Goal: Task Accomplishment & Management: Manage account settings

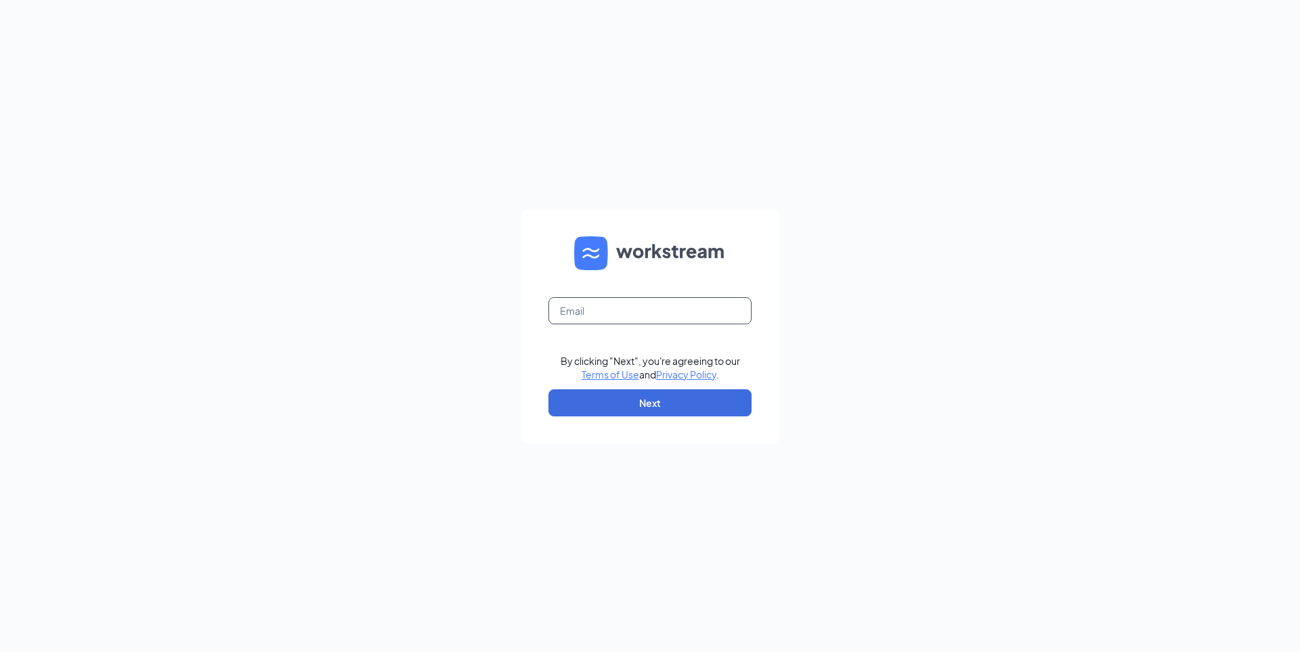
click at [582, 306] on input "text" at bounding box center [649, 310] width 203 height 27
type input "tpalinkas@ddcoastal.com"
click at [641, 391] on button "Next" at bounding box center [649, 402] width 203 height 27
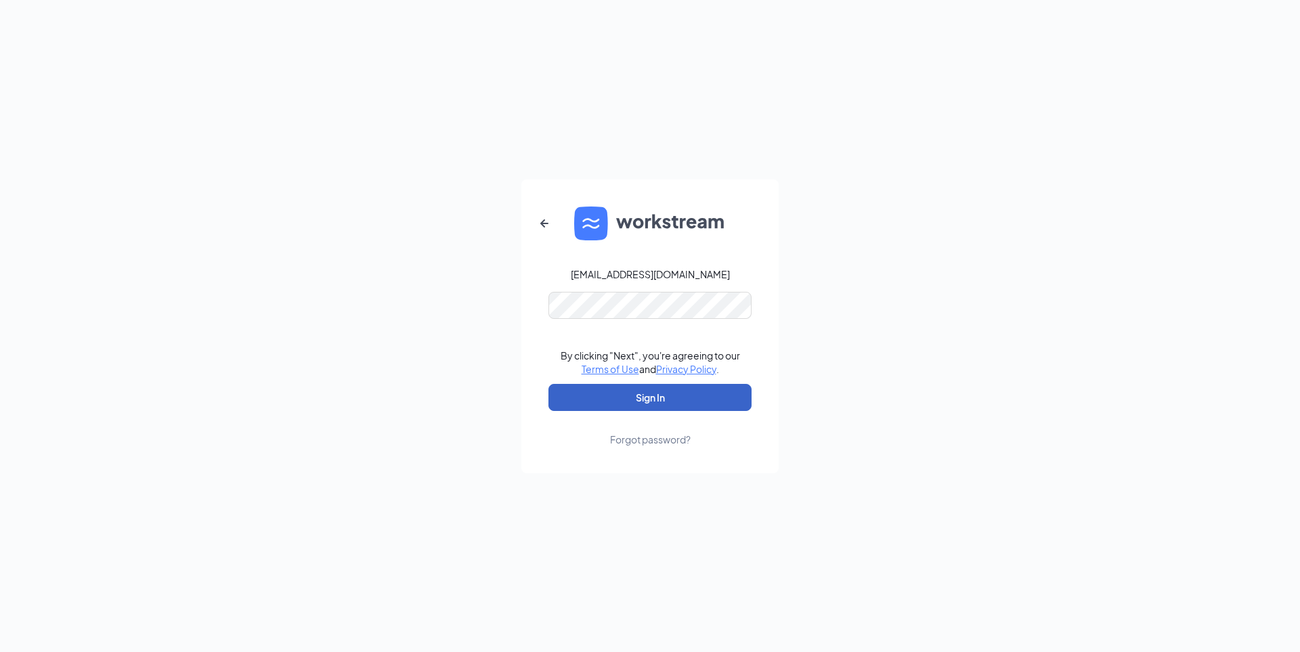
click at [627, 391] on button "Sign In" at bounding box center [649, 397] width 203 height 27
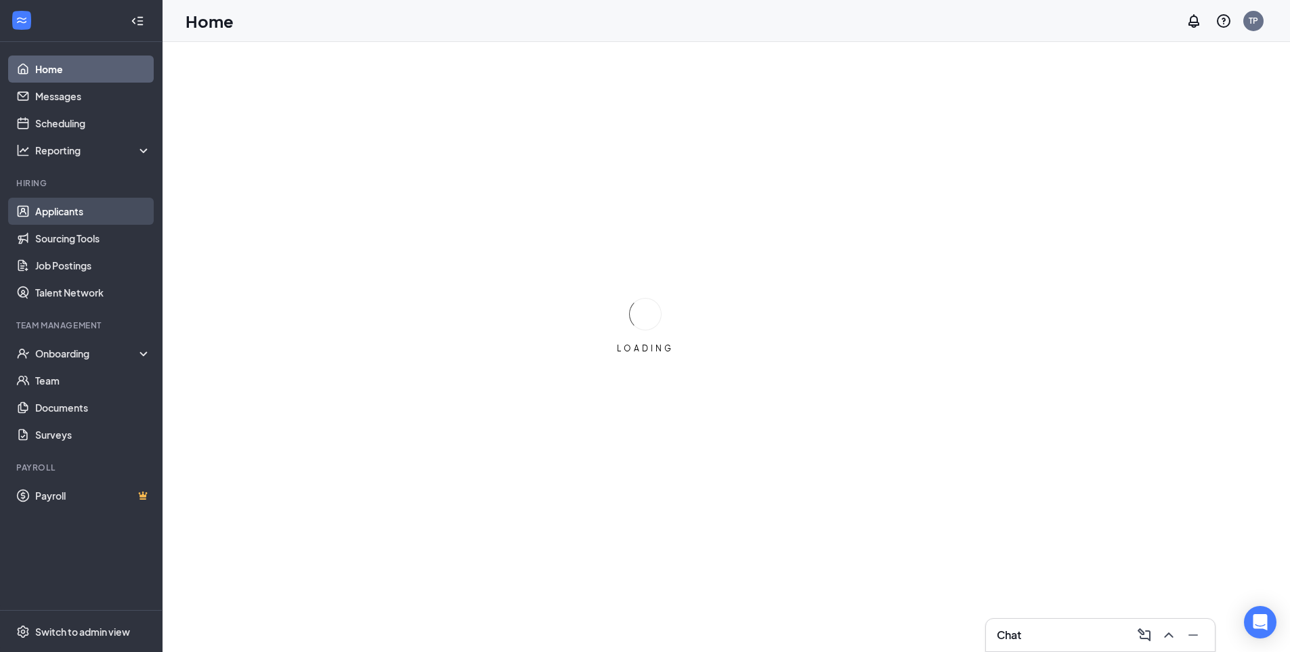
click at [67, 210] on link "Applicants" at bounding box center [93, 211] width 116 height 27
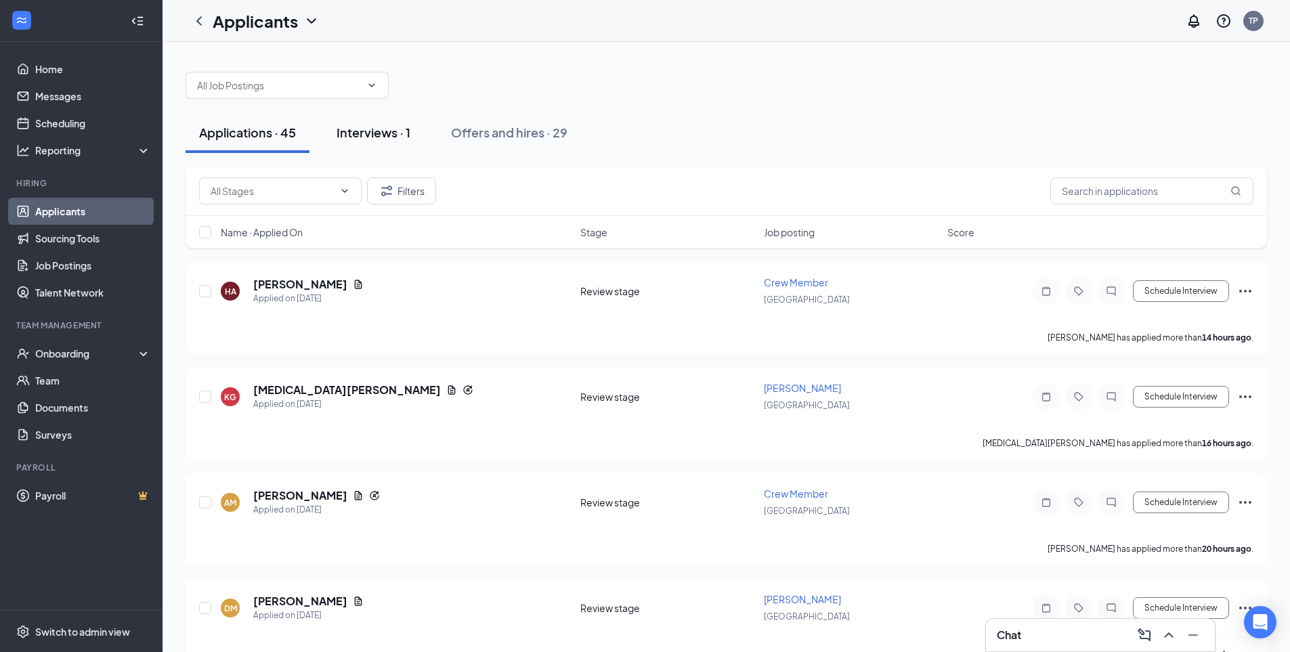
click at [393, 141] on button "Interviews · 1" at bounding box center [373, 132] width 101 height 41
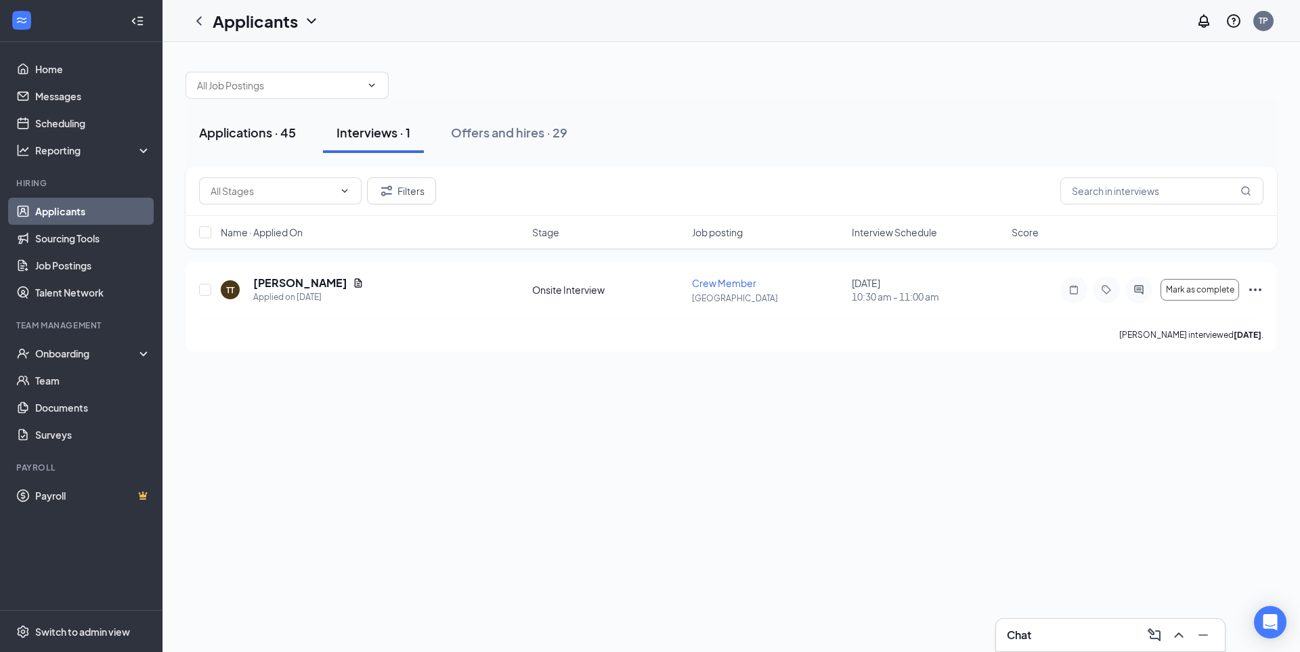
click at [270, 125] on div "Applications · 45" at bounding box center [247, 132] width 97 height 17
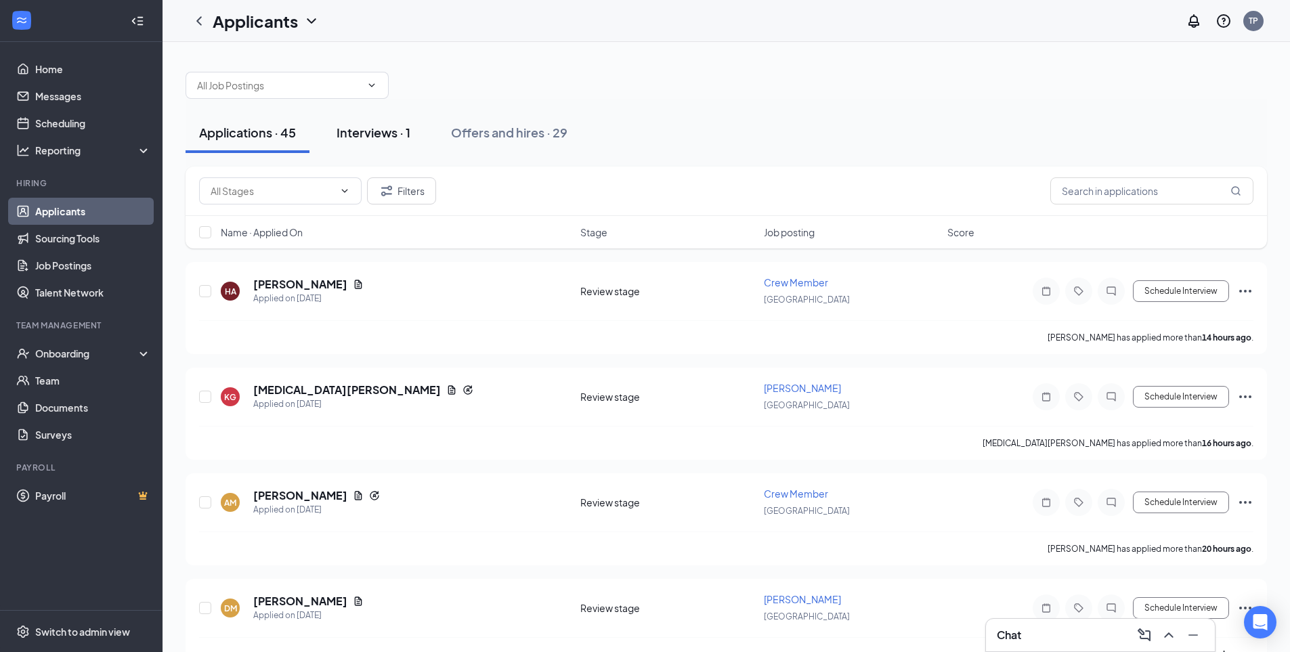
click at [358, 129] on div "Interviews · 1" at bounding box center [374, 132] width 74 height 17
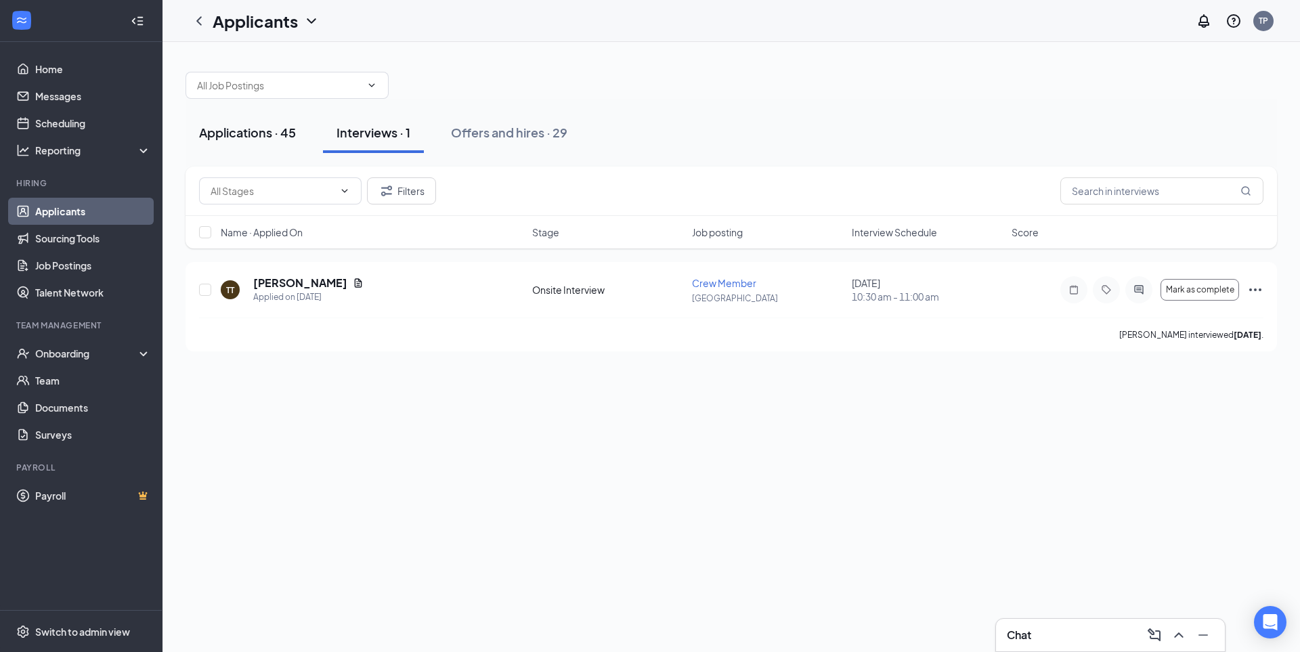
click at [295, 133] on div "Applications · 45" at bounding box center [247, 132] width 97 height 17
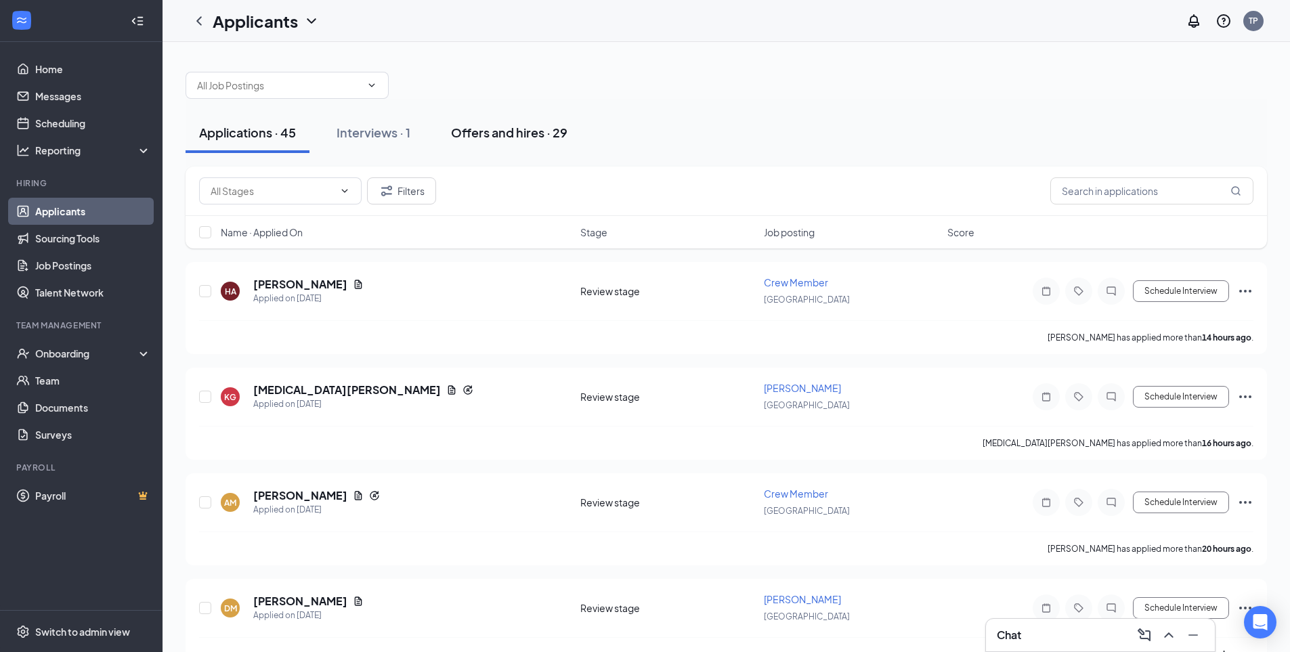
click at [487, 141] on button "Offers and hires · 29" at bounding box center [509, 132] width 144 height 41
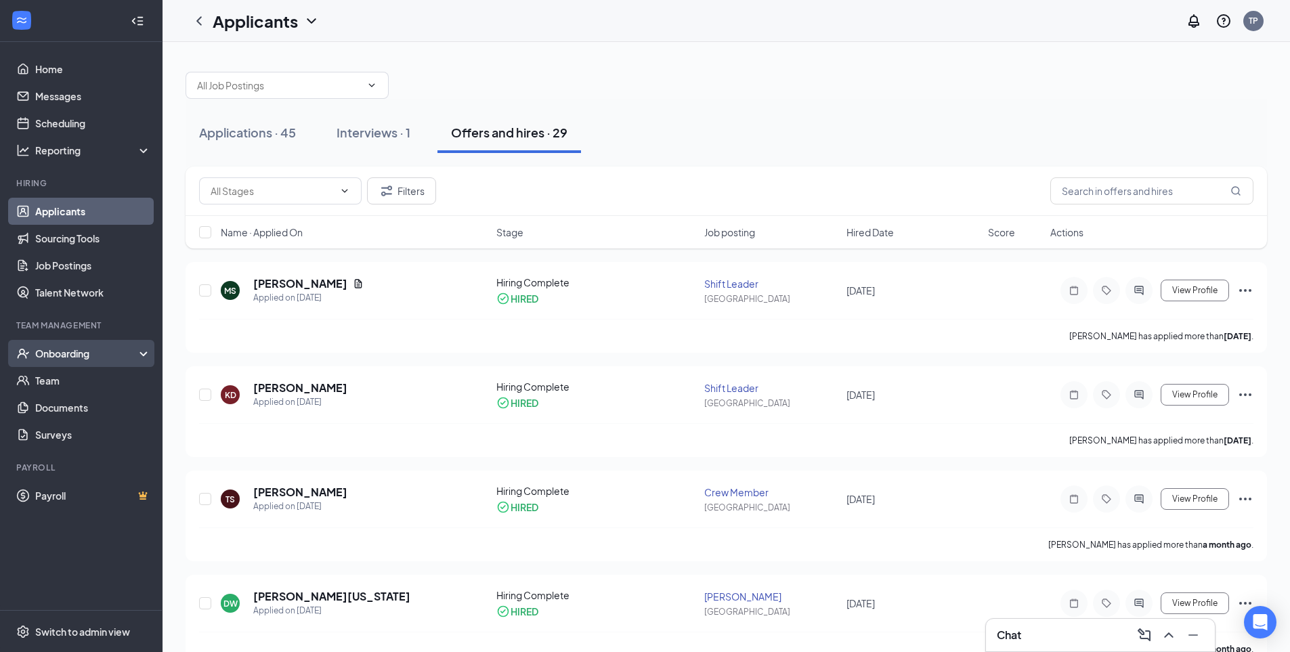
click at [66, 349] on div "Onboarding" at bounding box center [87, 354] width 104 height 14
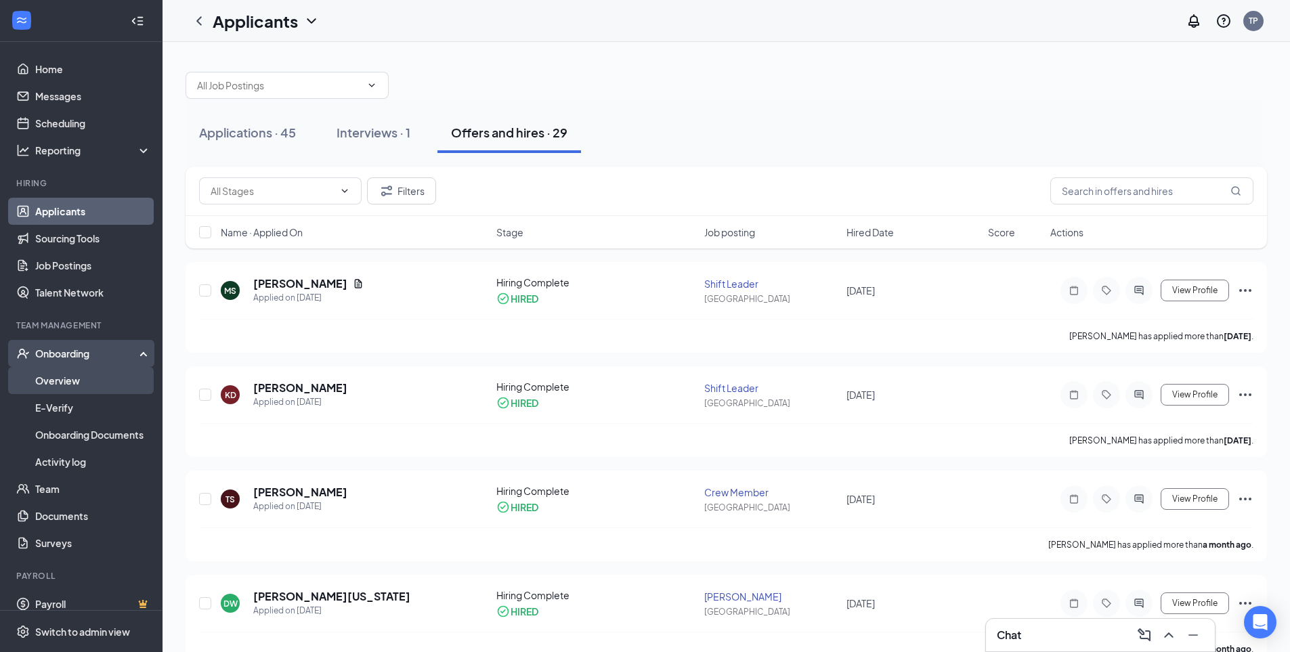
click at [58, 383] on link "Overview" at bounding box center [93, 380] width 116 height 27
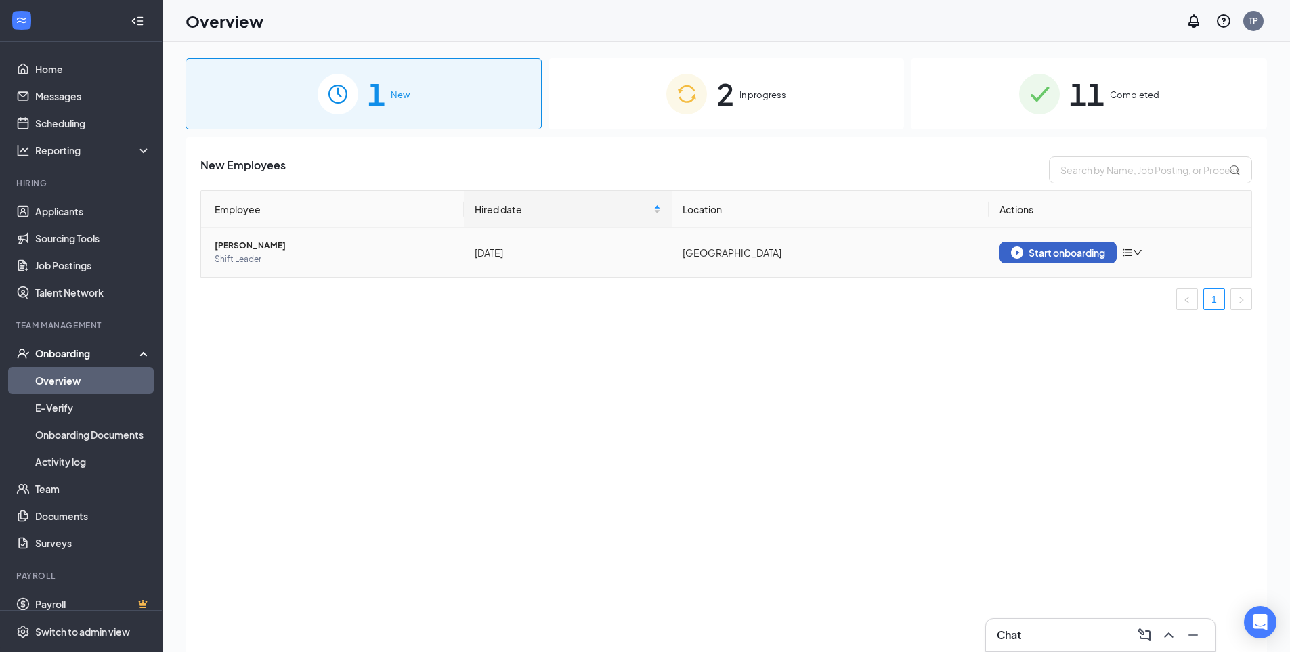
click at [1033, 249] on div "Start onboarding" at bounding box center [1058, 252] width 94 height 12
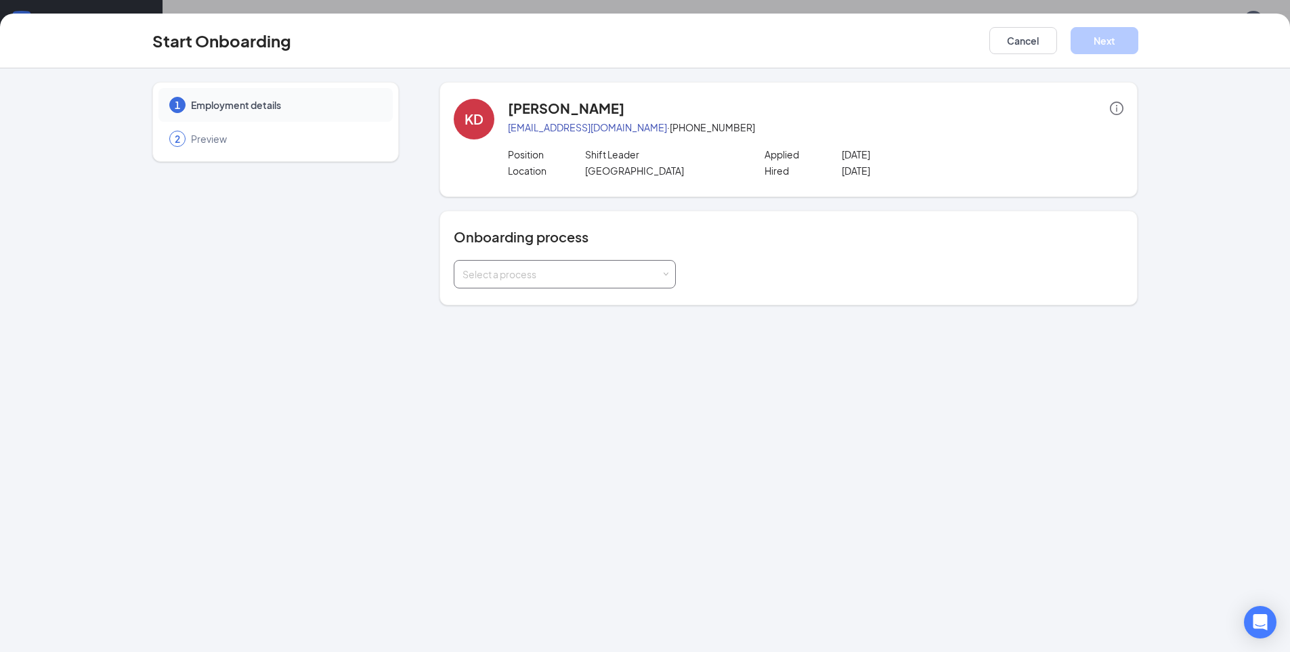
click at [565, 265] on div "Select a process" at bounding box center [564, 274] width 204 height 27
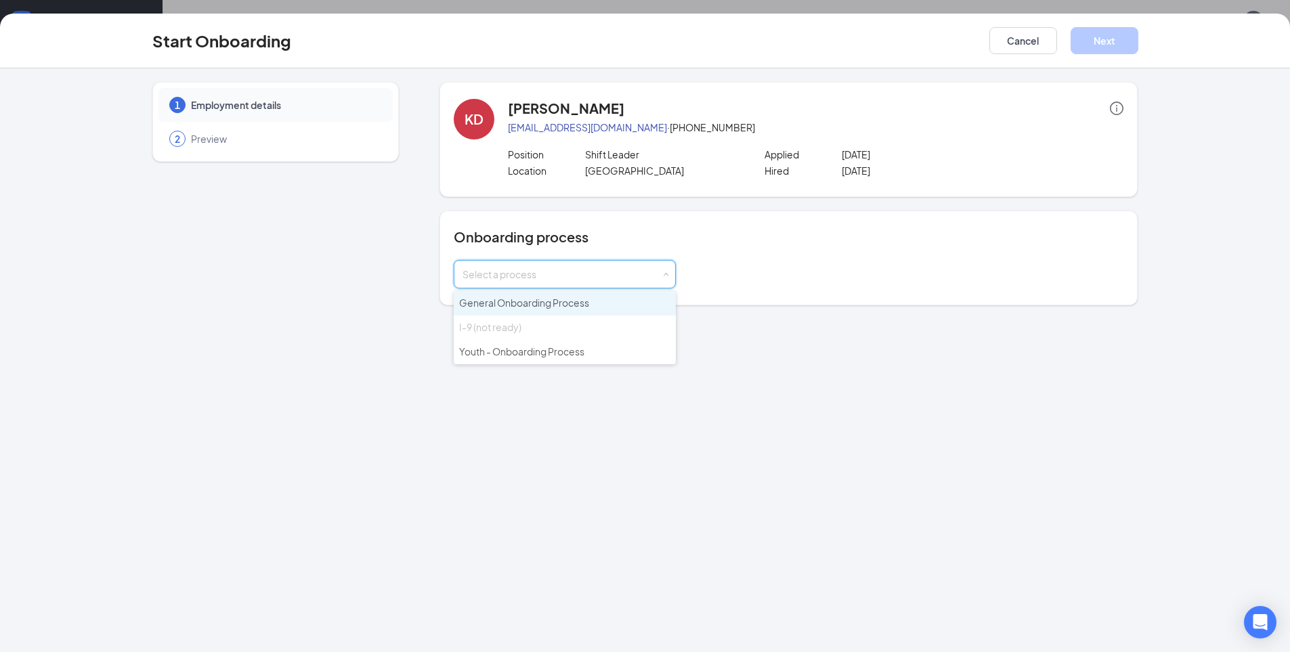
click at [546, 307] on span "General Onboarding Process" at bounding box center [524, 303] width 130 height 12
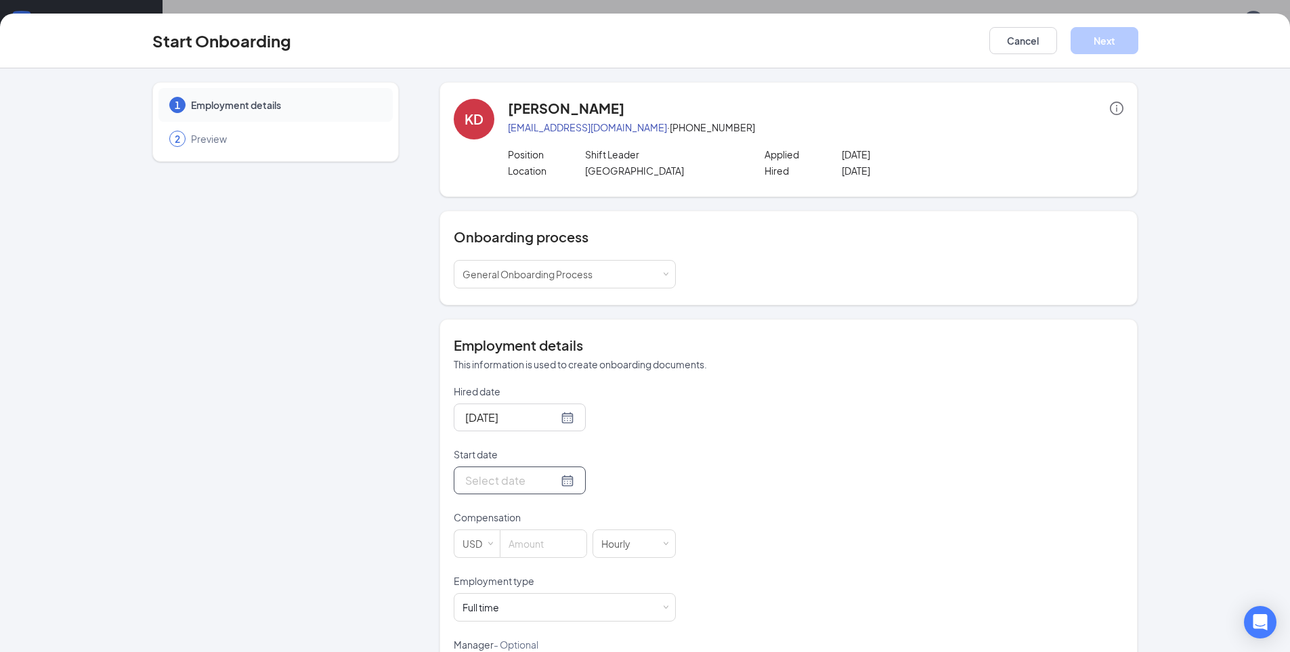
click at [555, 480] on div at bounding box center [519, 480] width 109 height 17
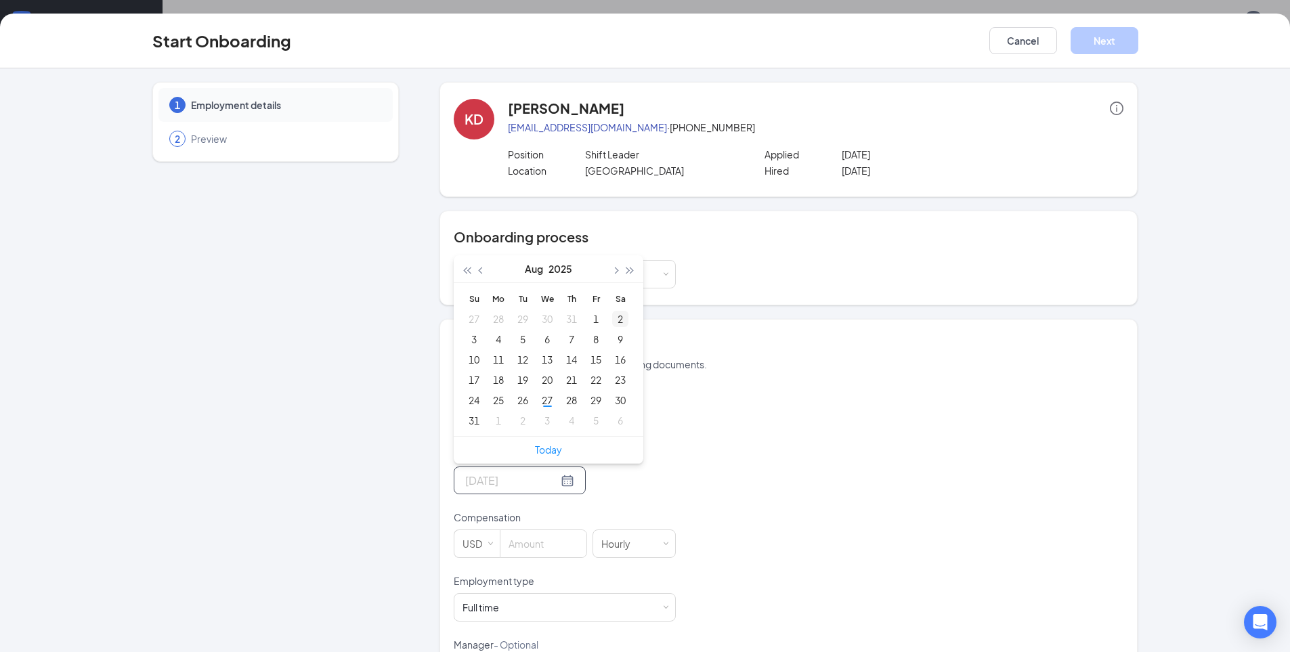
type input "[DATE]"
click at [623, 271] on button "button" at bounding box center [630, 268] width 15 height 27
type input "[DATE]"
click at [479, 275] on button "button" at bounding box center [482, 268] width 15 height 27
click at [760, 360] on p "This information is used to create onboarding documents." at bounding box center [789, 365] width 670 height 14
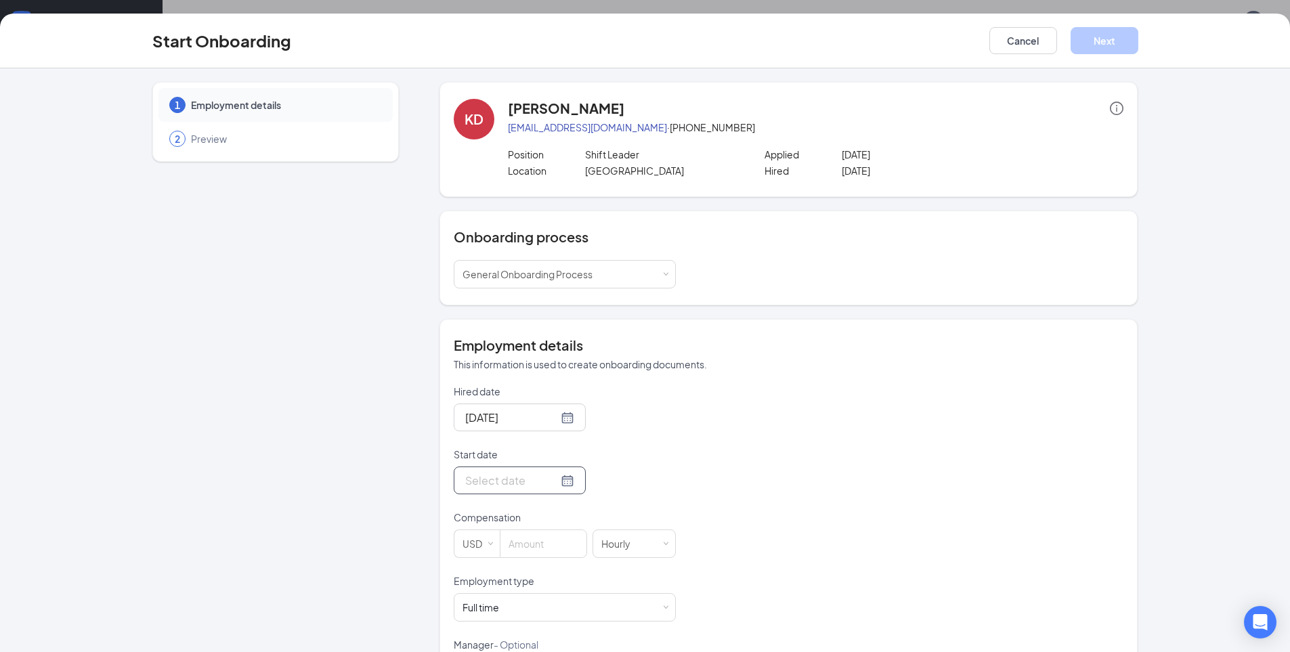
click at [554, 486] on div at bounding box center [519, 480] width 109 height 17
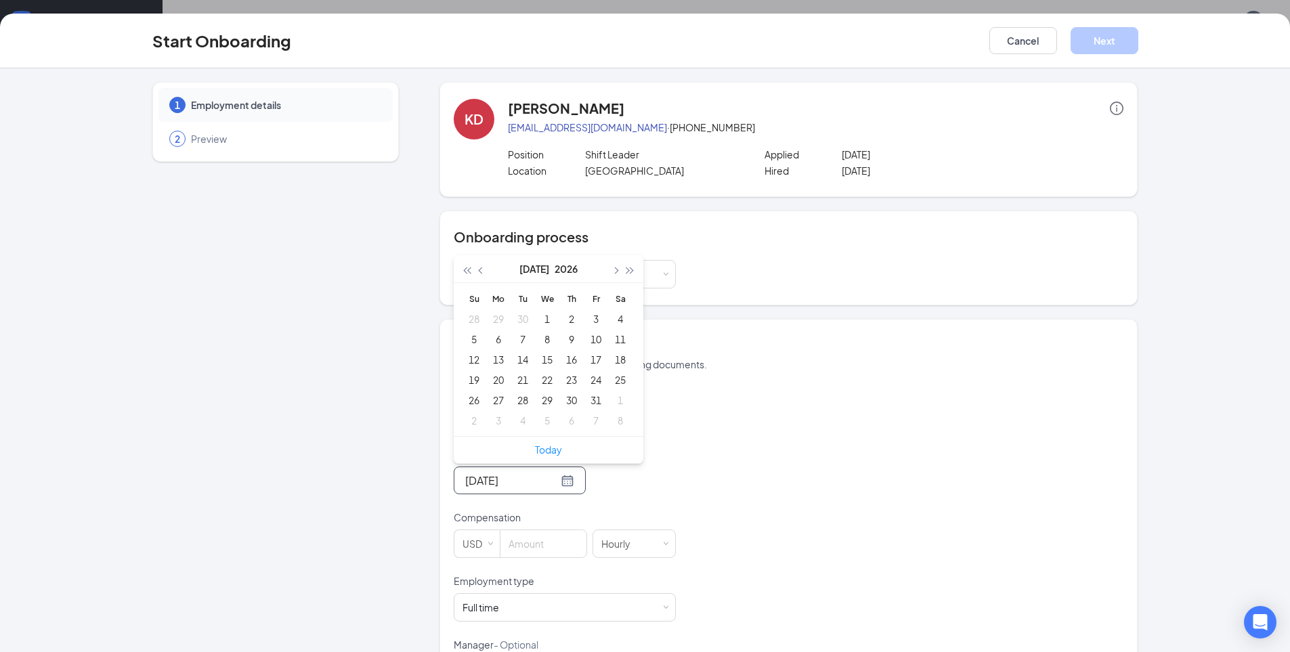
type input "[DATE]"
click at [679, 454] on div "Hired date [DATE] Start date [DATE] Su Mo Tu We Th Fr Sa 28 29 30 1 2 3 4 5 6 7…" at bounding box center [789, 535] width 670 height 301
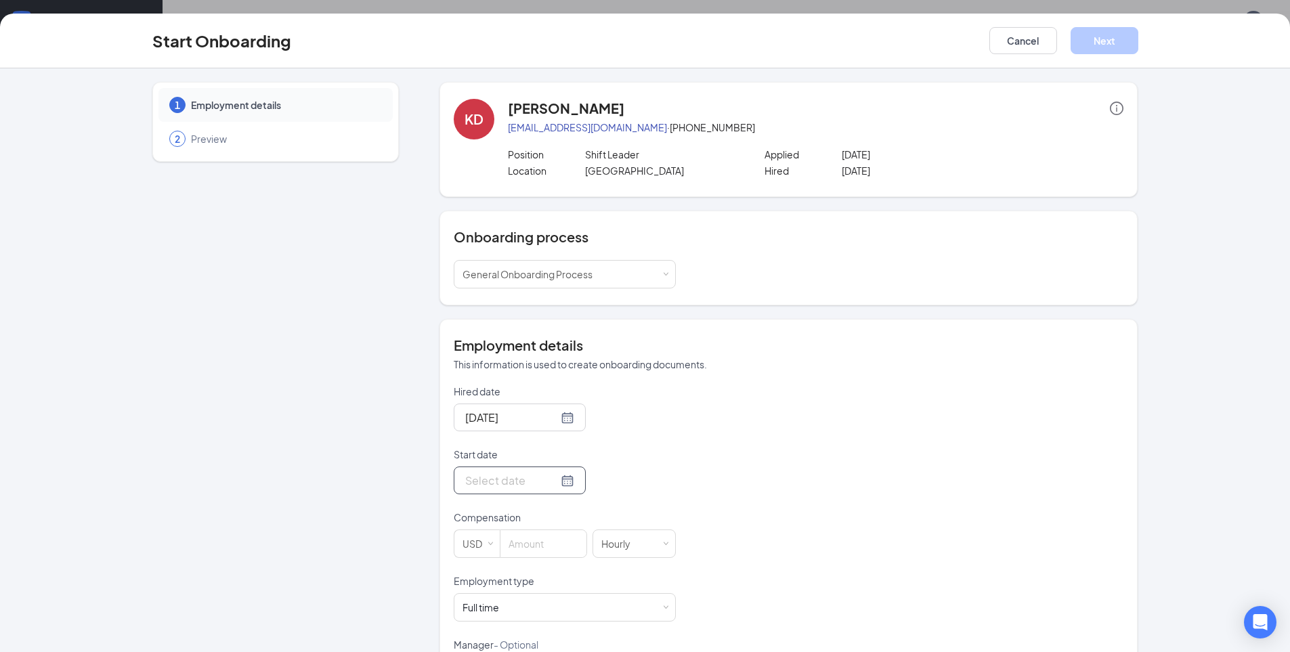
click at [547, 484] on div at bounding box center [519, 480] width 109 height 17
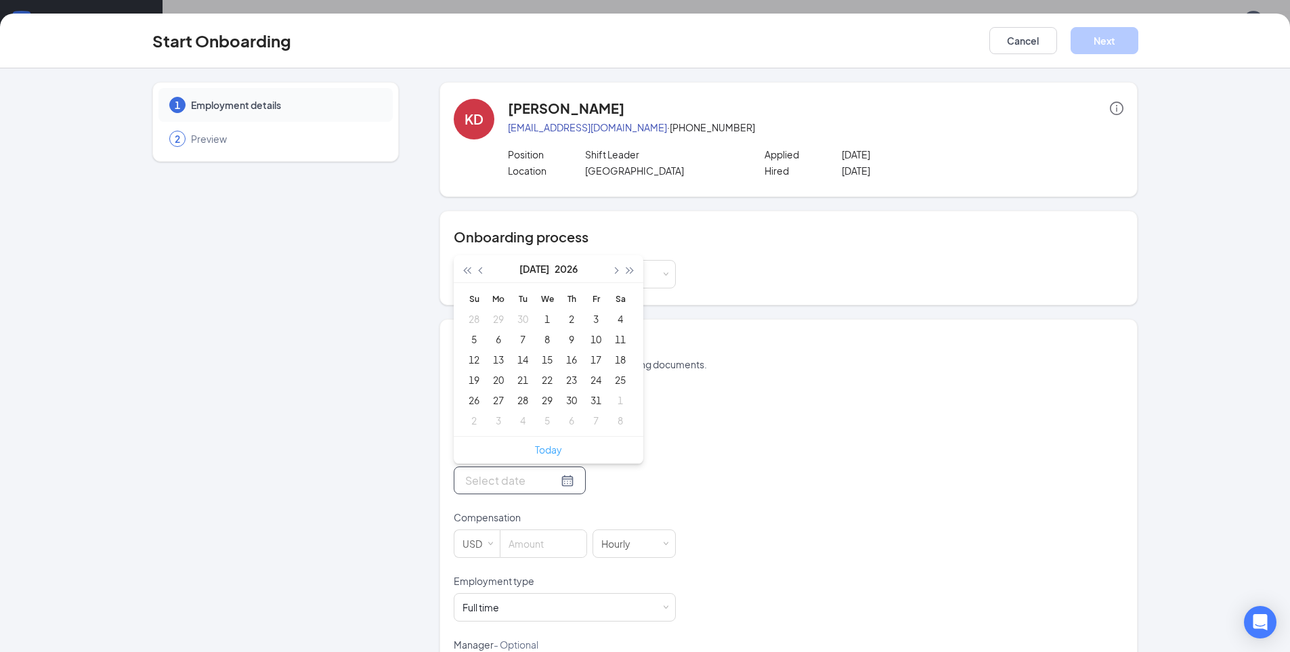
click at [537, 450] on link "Today" at bounding box center [548, 449] width 27 height 12
type input "[DATE]"
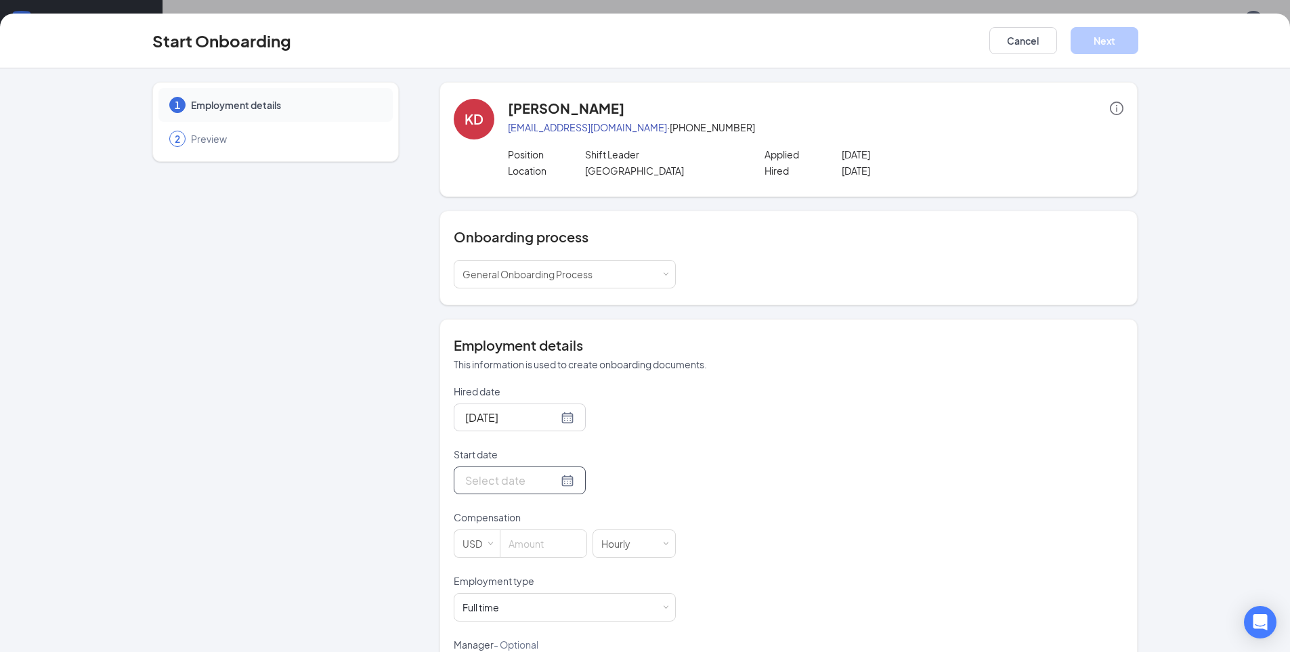
click at [553, 478] on div at bounding box center [519, 480] width 109 height 17
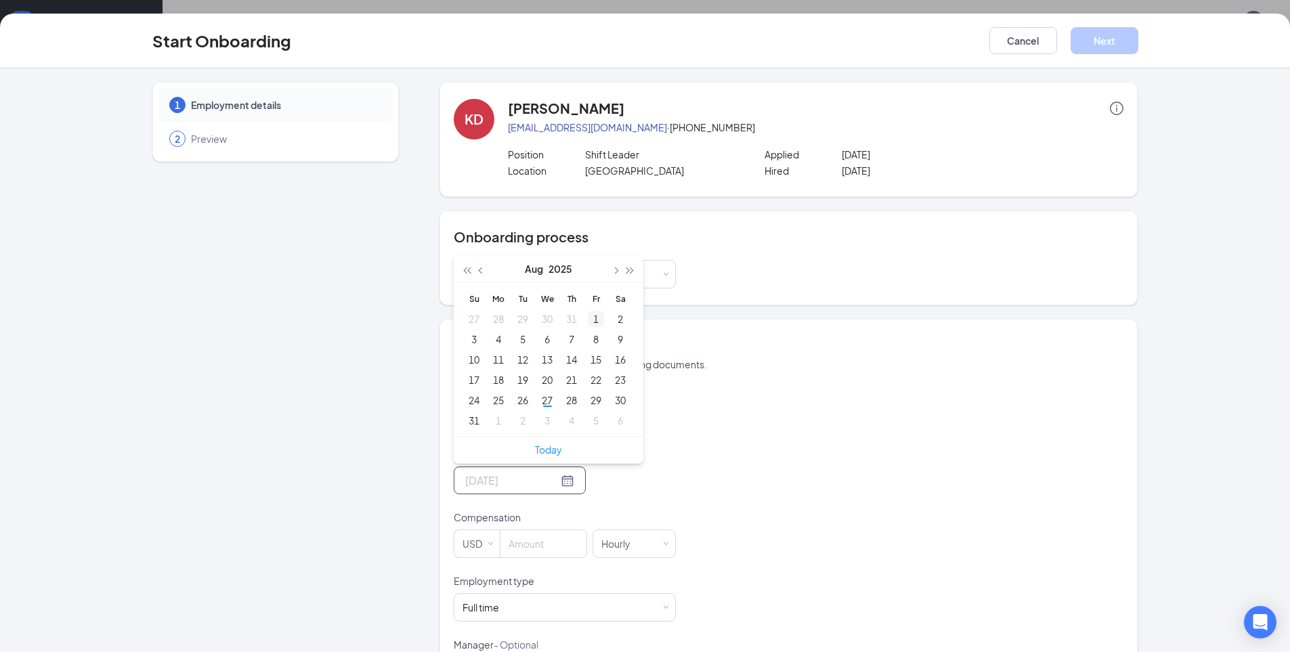
type input "[DATE]"
click at [612, 272] on span "button" at bounding box center [615, 270] width 7 height 7
type input "[DATE]"
click at [490, 341] on div "8" at bounding box center [498, 339] width 16 height 16
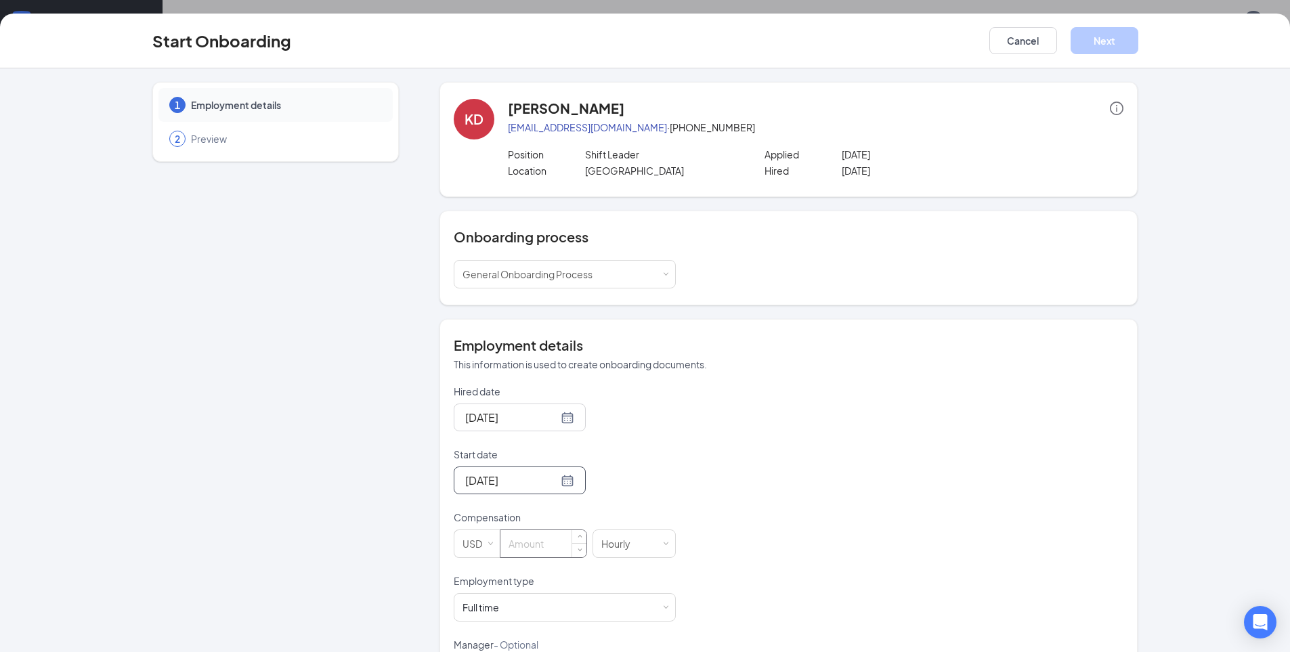
click at [557, 546] on input at bounding box center [543, 543] width 86 height 27
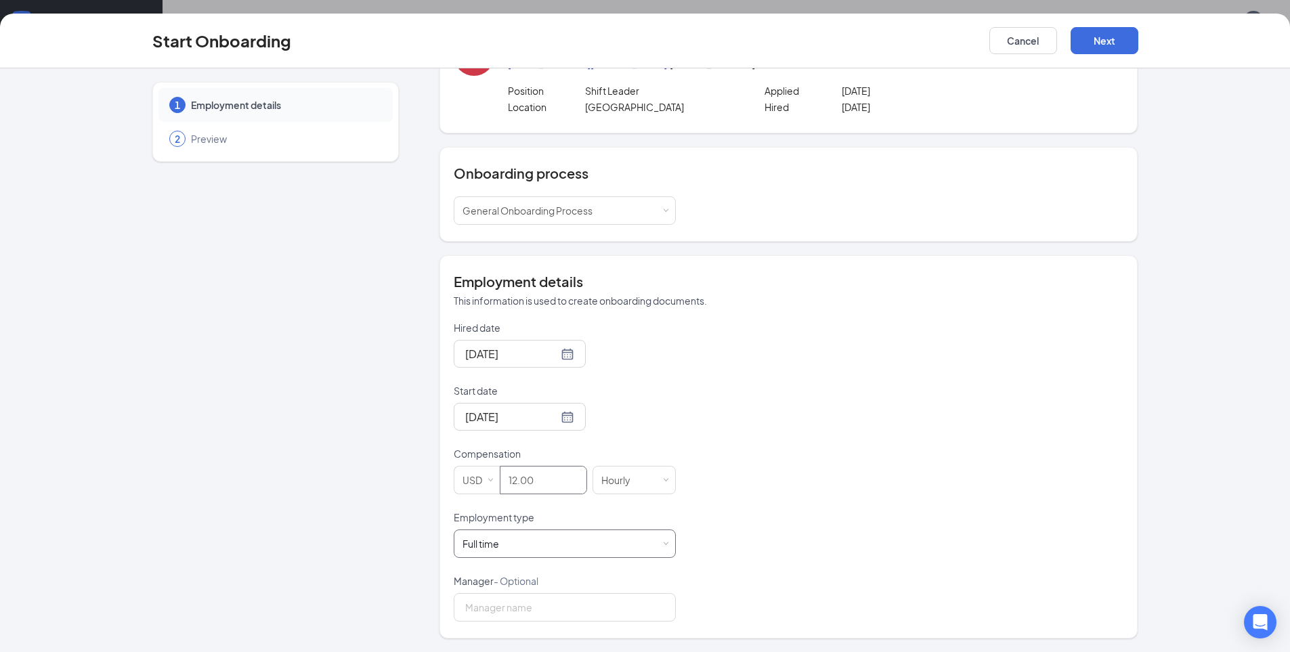
type input "12"
click at [641, 549] on div "Full time Works 30+ hours per week and is reasonably expected to work" at bounding box center [564, 543] width 204 height 27
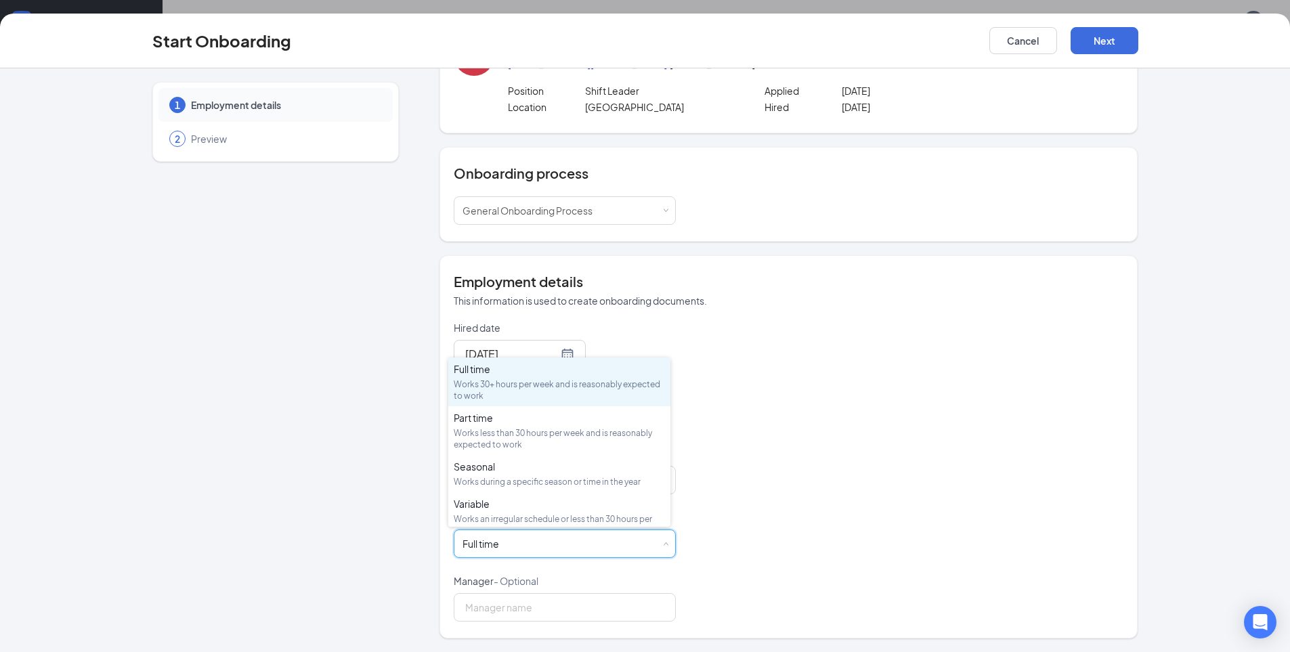
click at [808, 517] on div "Hired date [DATE] Start date [DATE] [DATE] Su Mo Tu We Th Fr Sa 31 1 2 3 4 5 6 …" at bounding box center [789, 471] width 670 height 301
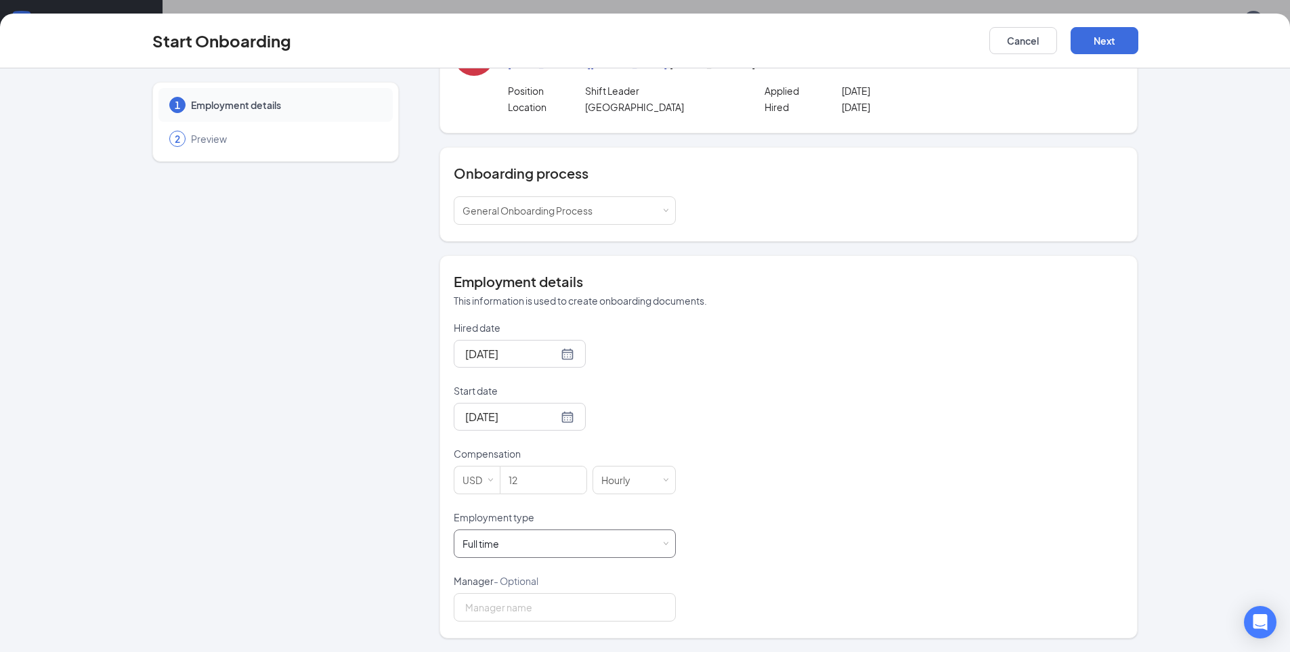
click at [659, 536] on div "Full time Works 30+ hours per week and is reasonably expected to work" at bounding box center [564, 543] width 204 height 27
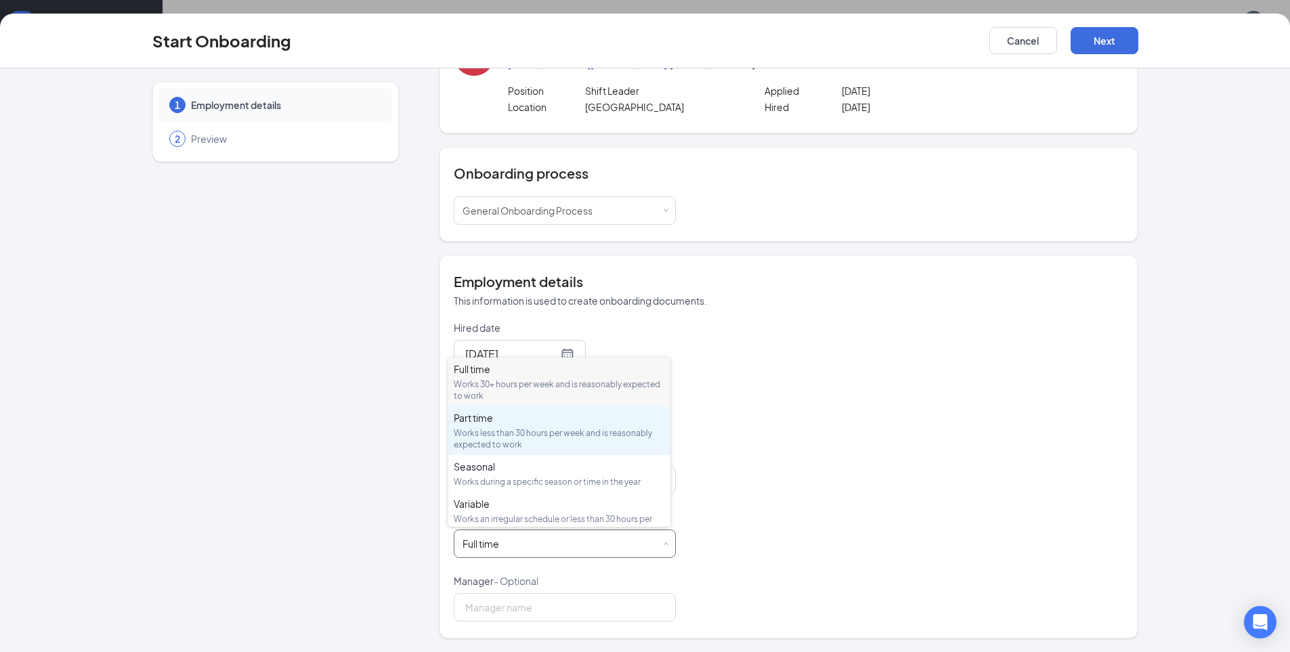
click at [611, 436] on div "Works less than 30 hours per week and is reasonably expected to work" at bounding box center [559, 438] width 211 height 23
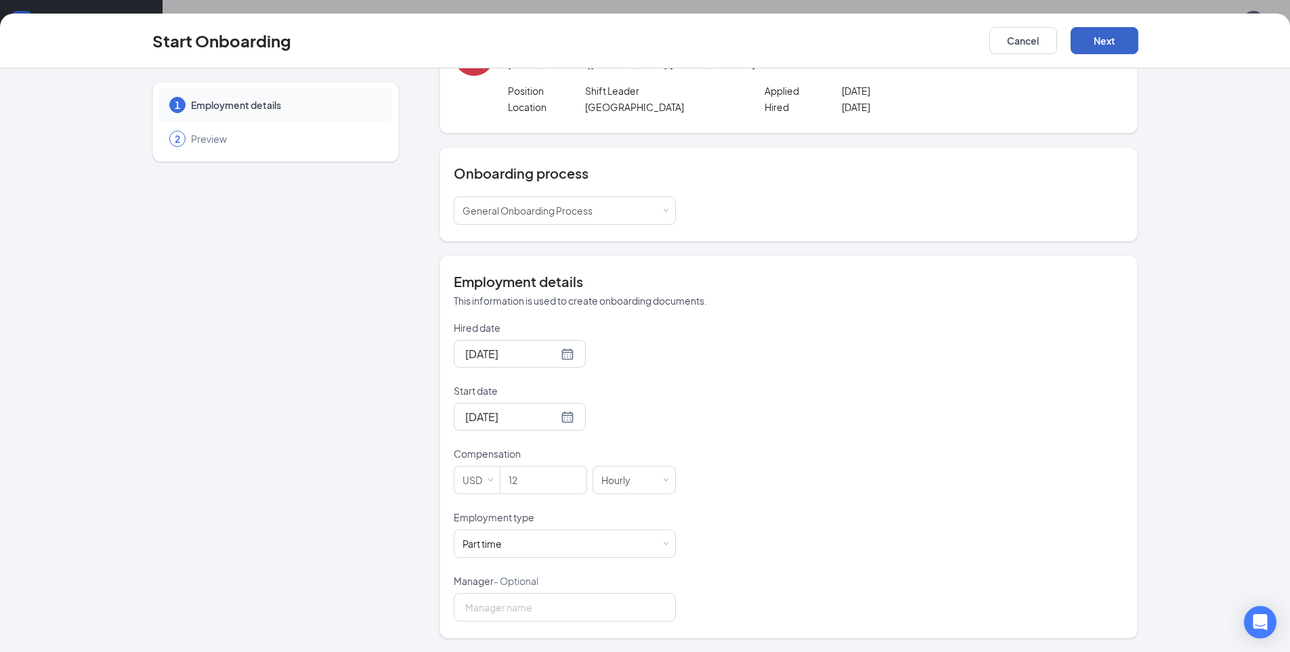
click at [1106, 43] on button "Next" at bounding box center [1104, 40] width 68 height 27
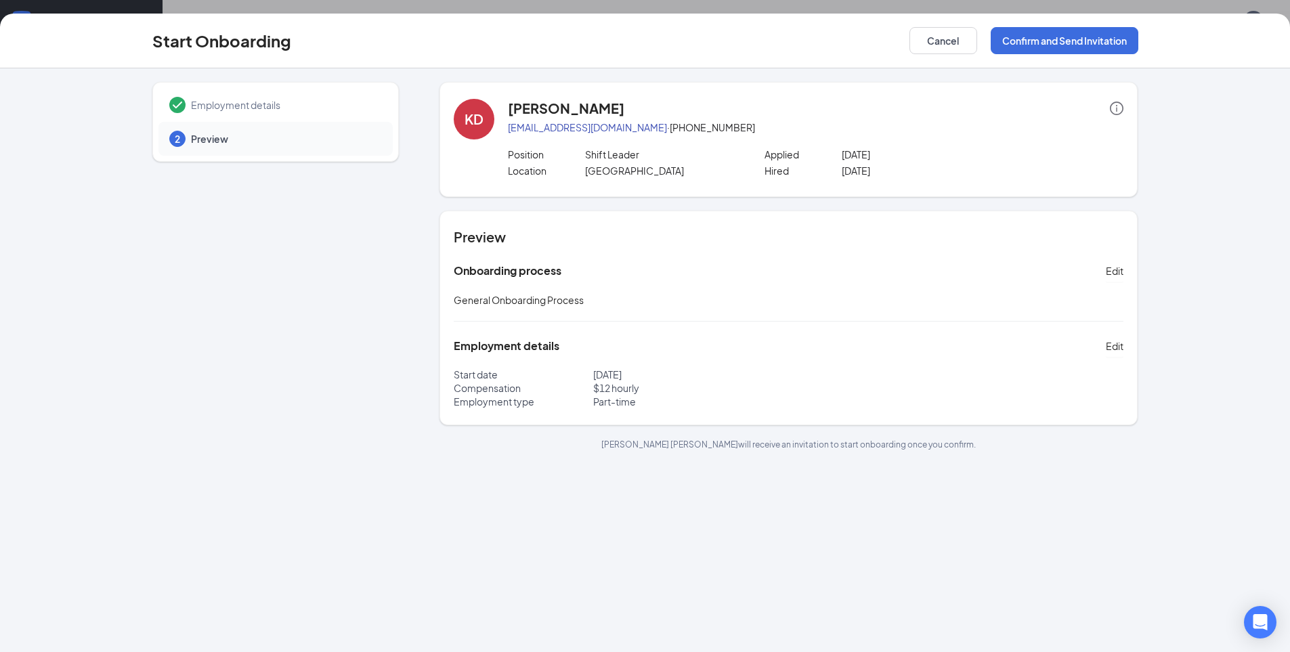
scroll to position [0, 0]
click at [1031, 35] on button "Confirm and Send Invitation" at bounding box center [1065, 40] width 148 height 27
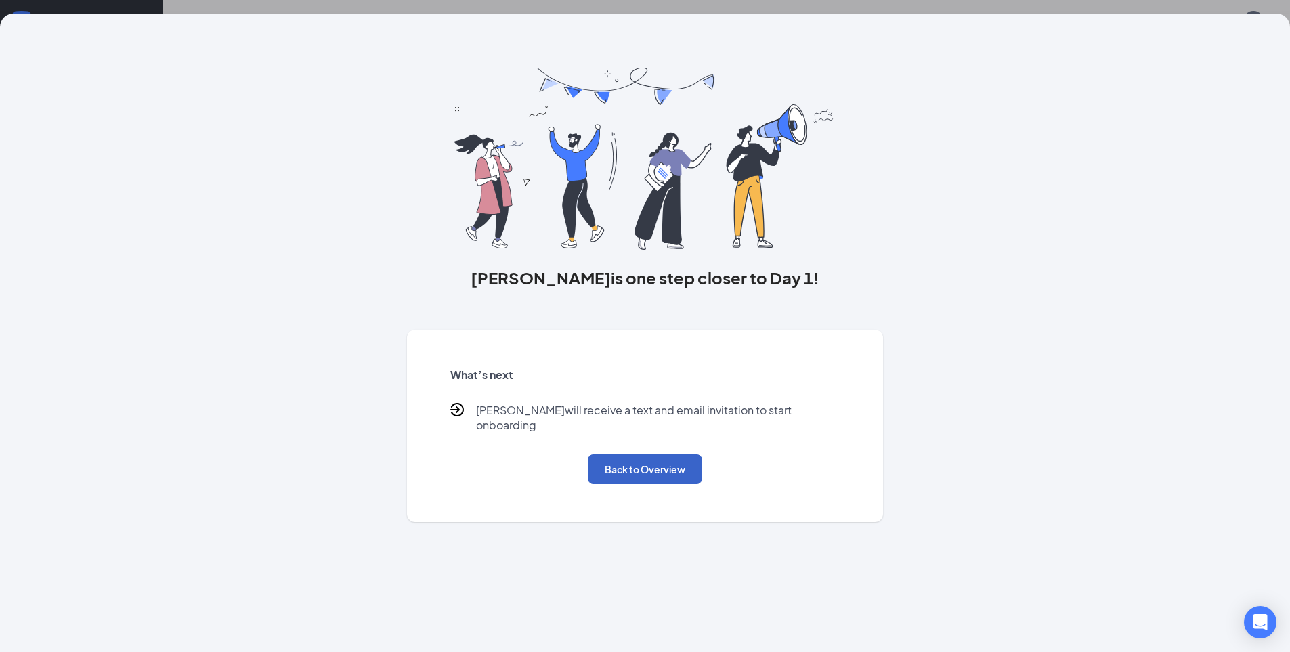
click at [680, 455] on button "Back to Overview" at bounding box center [645, 469] width 114 height 30
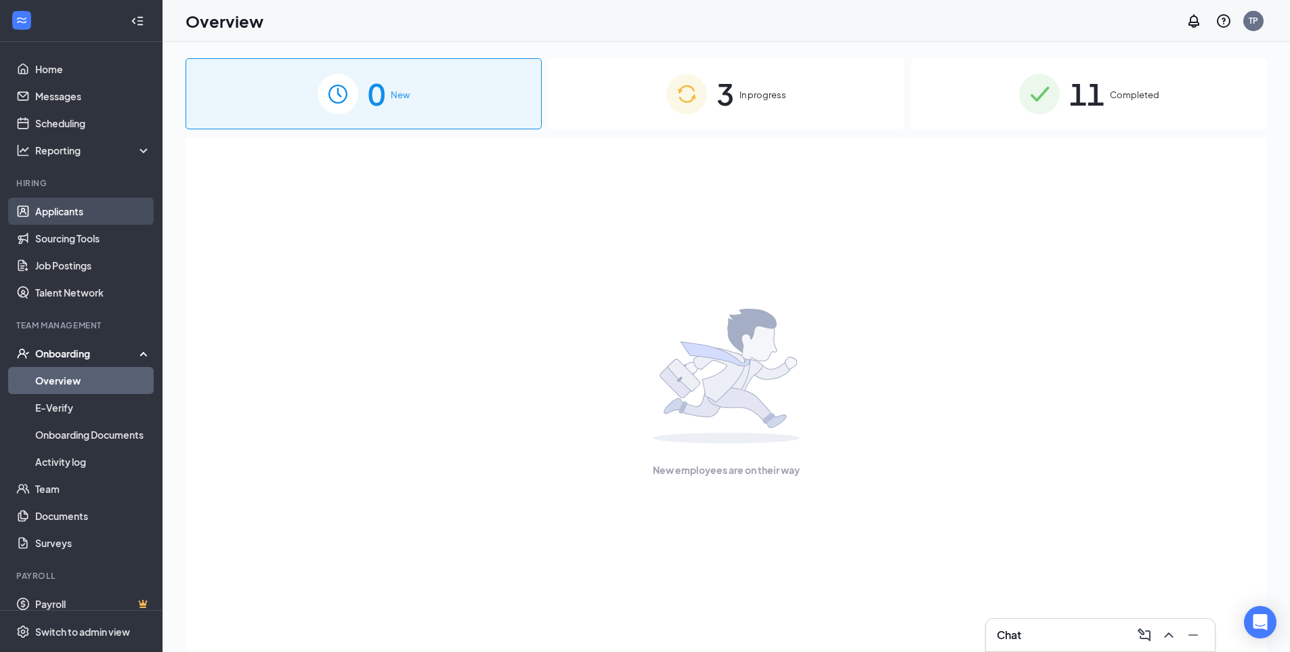
click at [93, 213] on link "Applicants" at bounding box center [93, 211] width 116 height 27
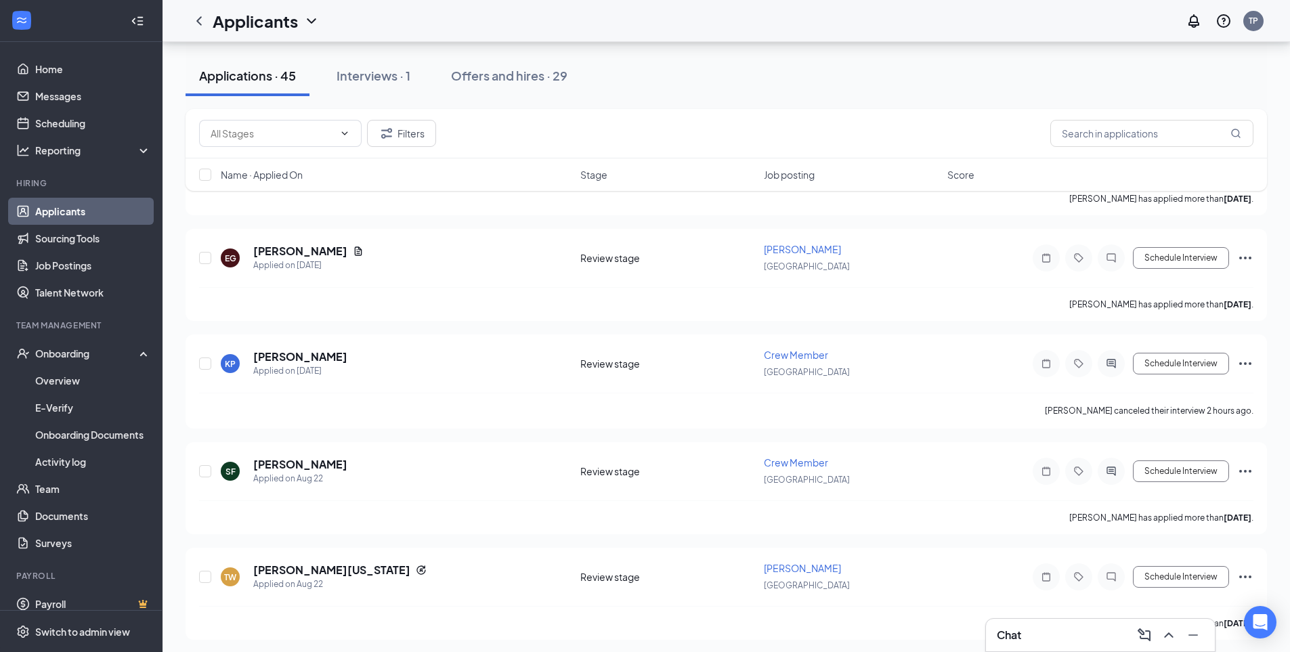
scroll to position [1219, 0]
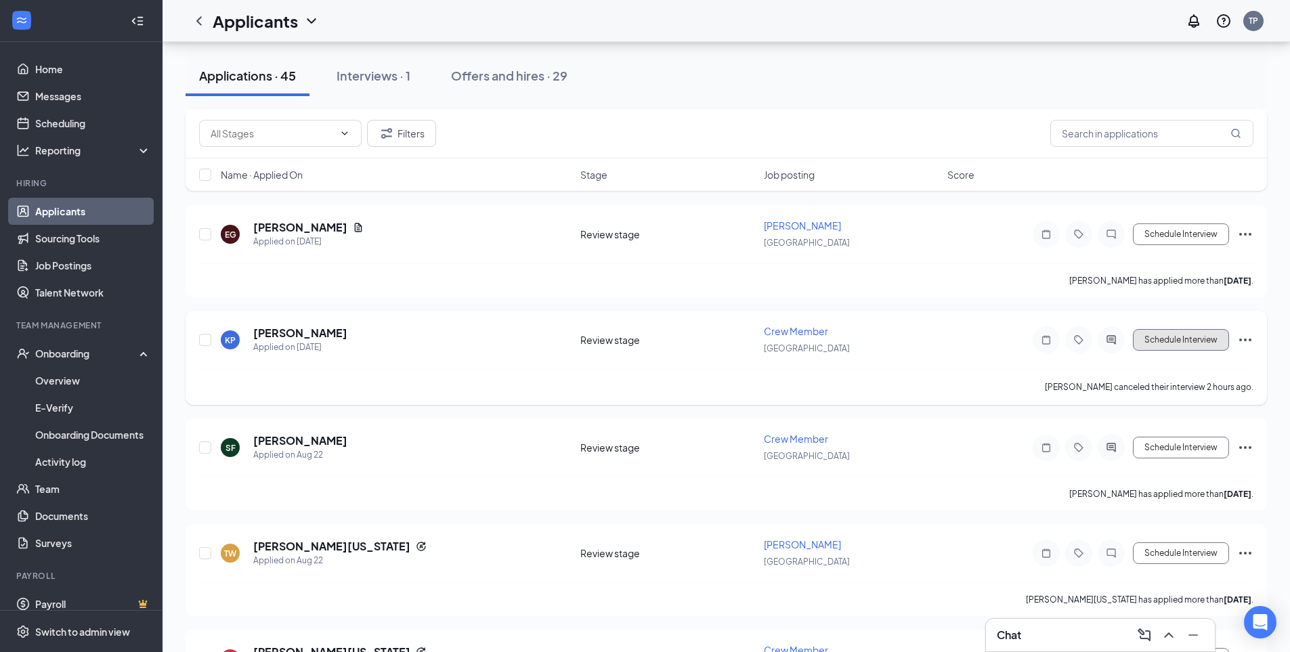
click at [1150, 345] on button "Schedule Interview" at bounding box center [1181, 340] width 96 height 22
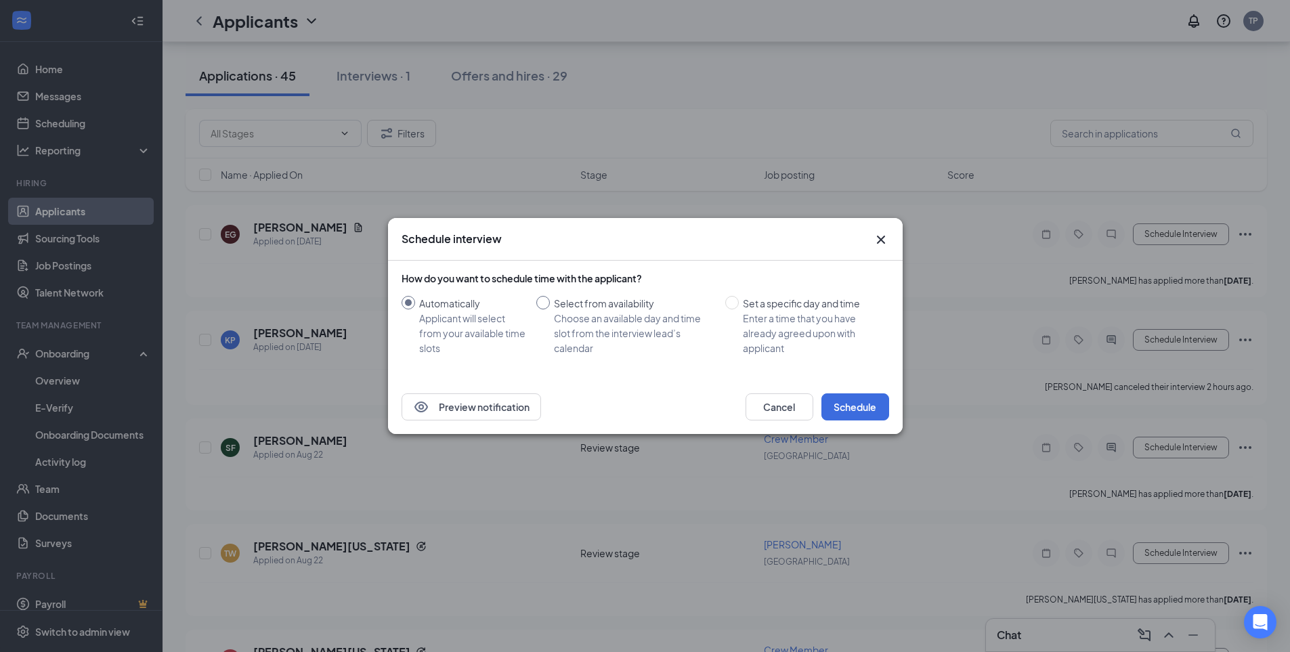
click at [636, 321] on div "Choose an available day and time slot from the interview lead’s calendar" at bounding box center [634, 333] width 160 height 45
click at [550, 309] on input "Select from availability Choose an available day and time slot from the intervi…" at bounding box center [543, 303] width 14 height 14
radio input "true"
radio input "false"
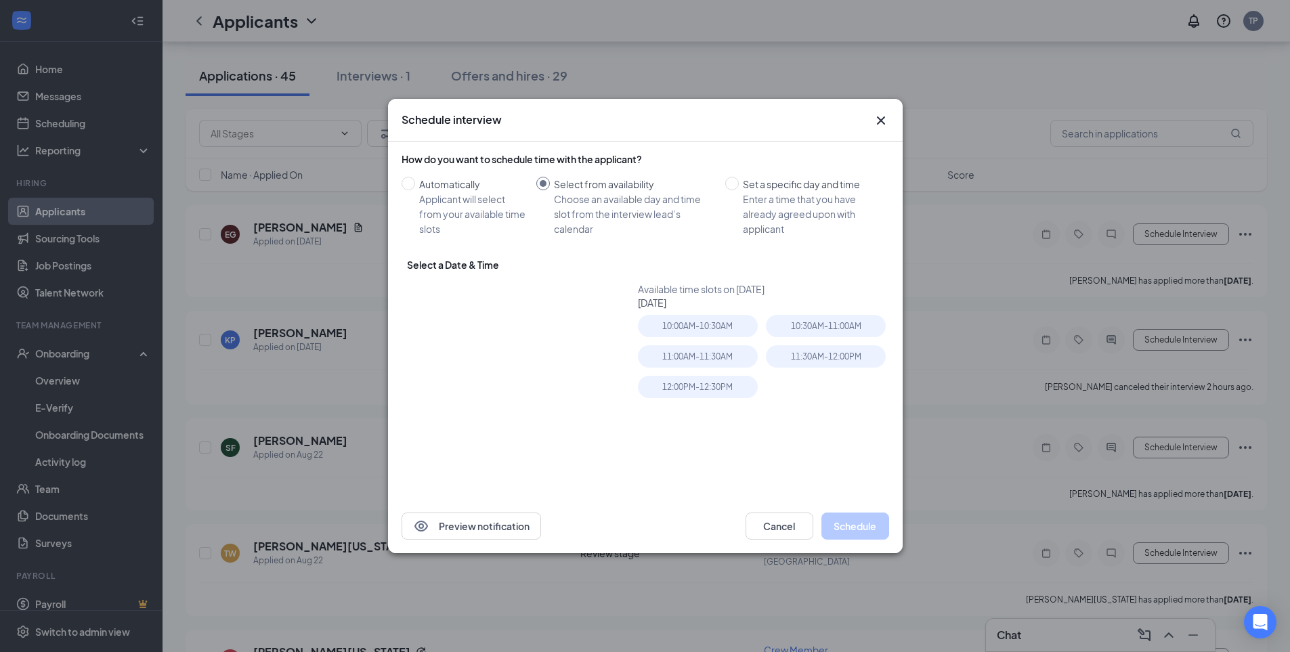
type input "[DATE]"
click at [722, 321] on div "10:00AM - 10:30AM" at bounding box center [698, 326] width 120 height 22
click at [874, 536] on button "Schedule" at bounding box center [855, 526] width 68 height 27
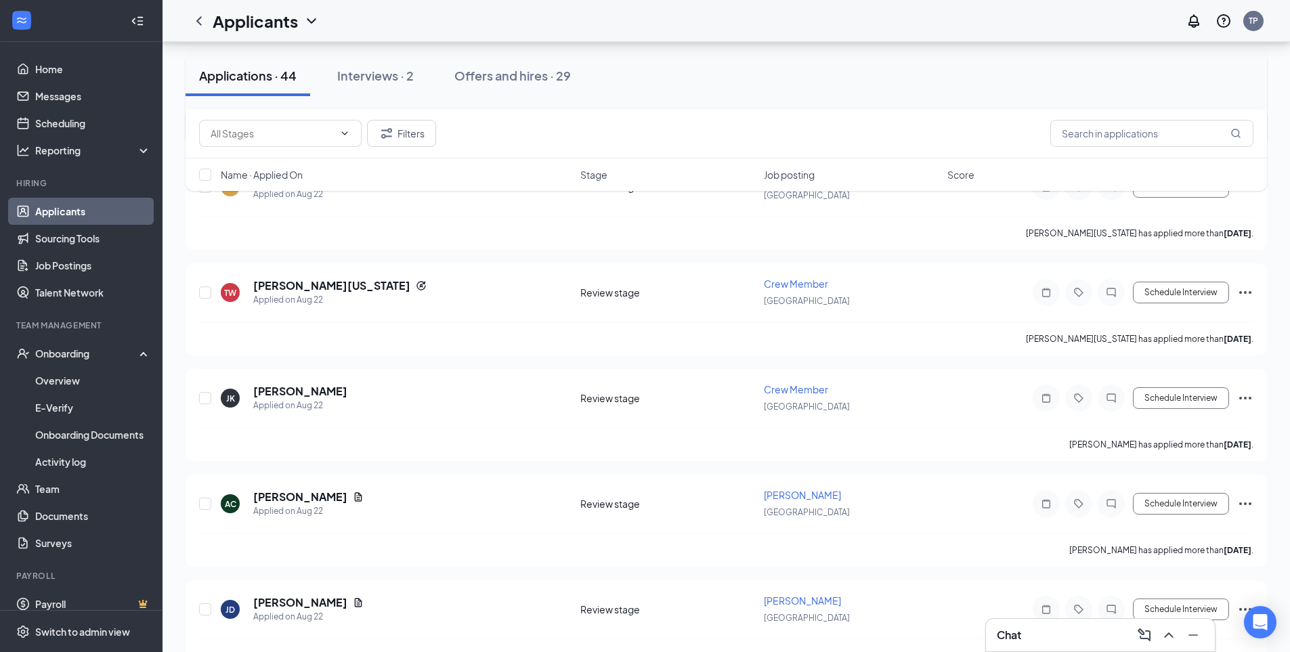
scroll to position [1354, 0]
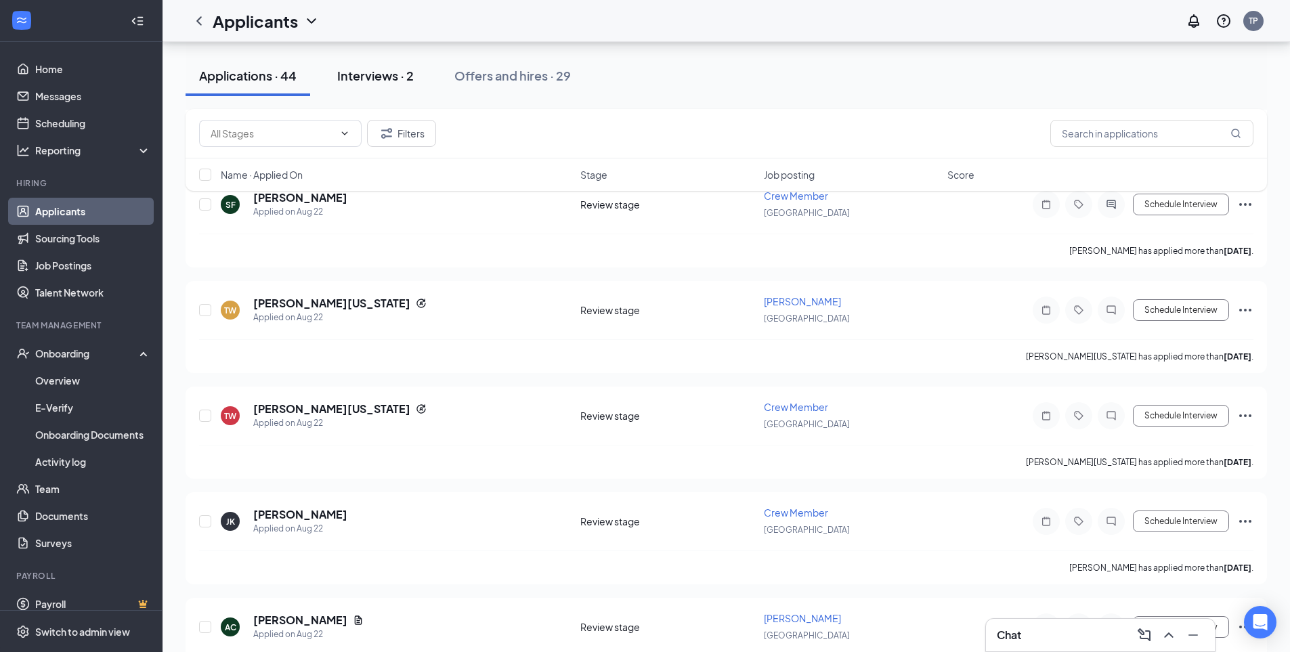
click at [370, 89] on button "Interviews · 2" at bounding box center [376, 76] width 104 height 41
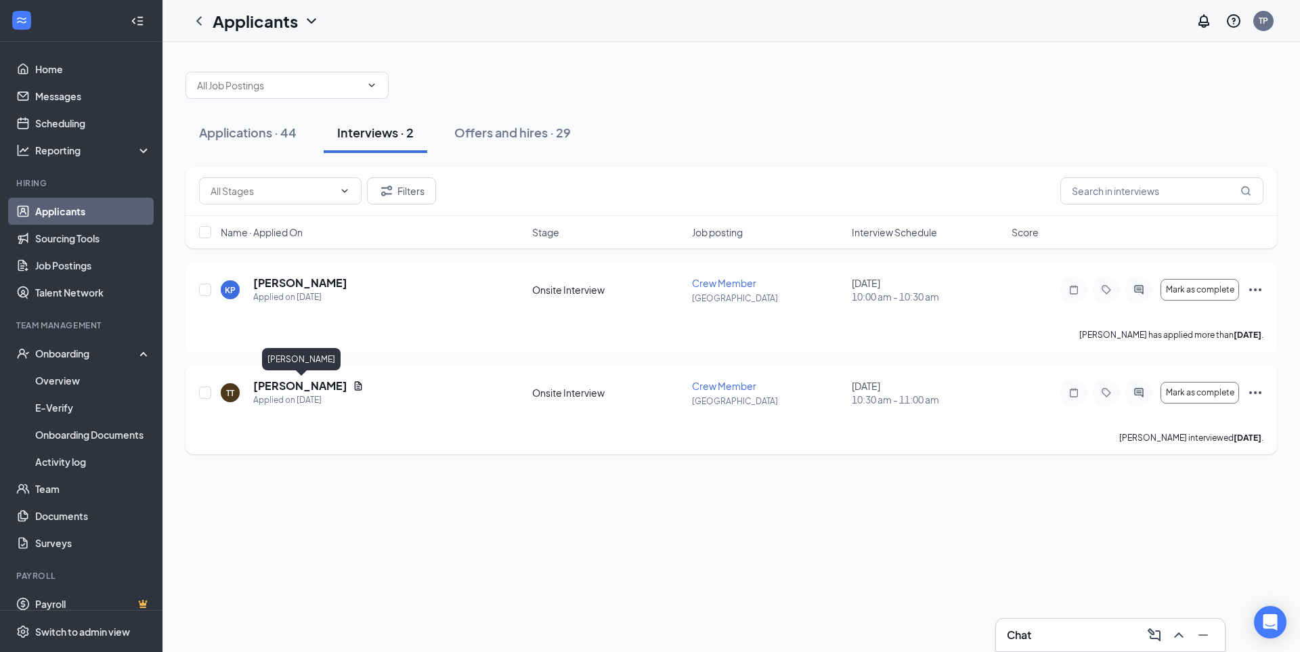
click at [347, 390] on h5 "[PERSON_NAME]" at bounding box center [300, 385] width 94 height 15
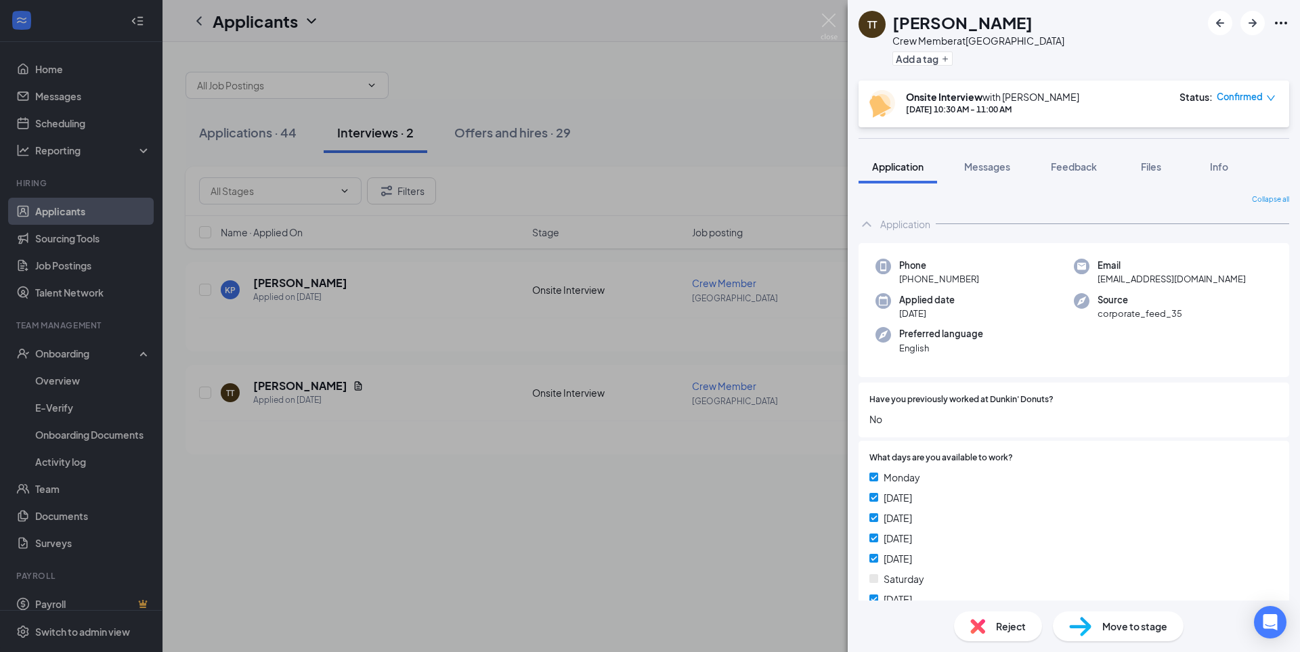
click at [541, 552] on div "TT [PERSON_NAME] Crew Member at [GEOGRAPHIC_DATA] Add a tag Onsite Interview wi…" at bounding box center [650, 326] width 1300 height 652
